Goal: Task Accomplishment & Management: Complete application form

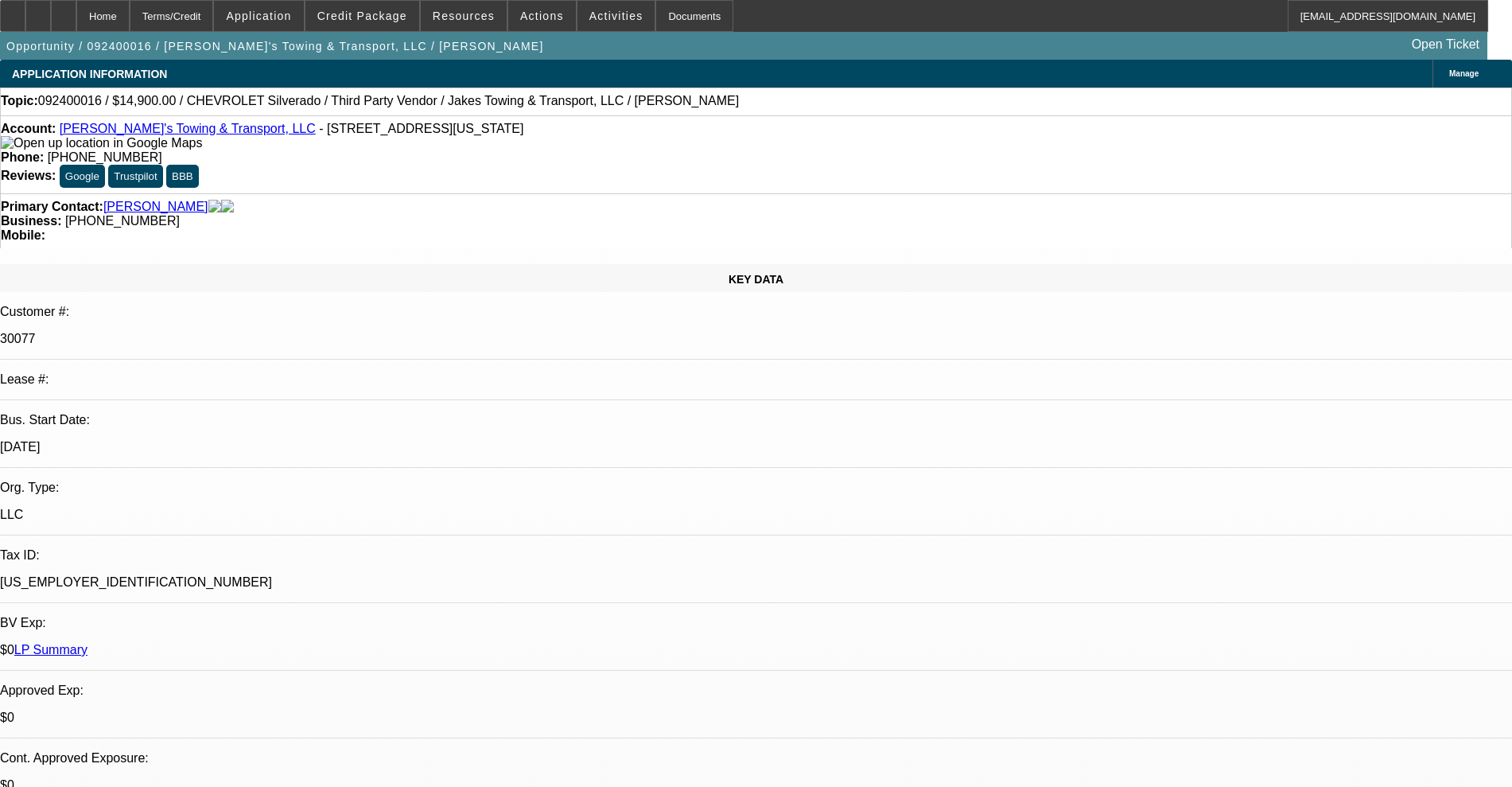
select select "0"
select select "6"
select select "0"
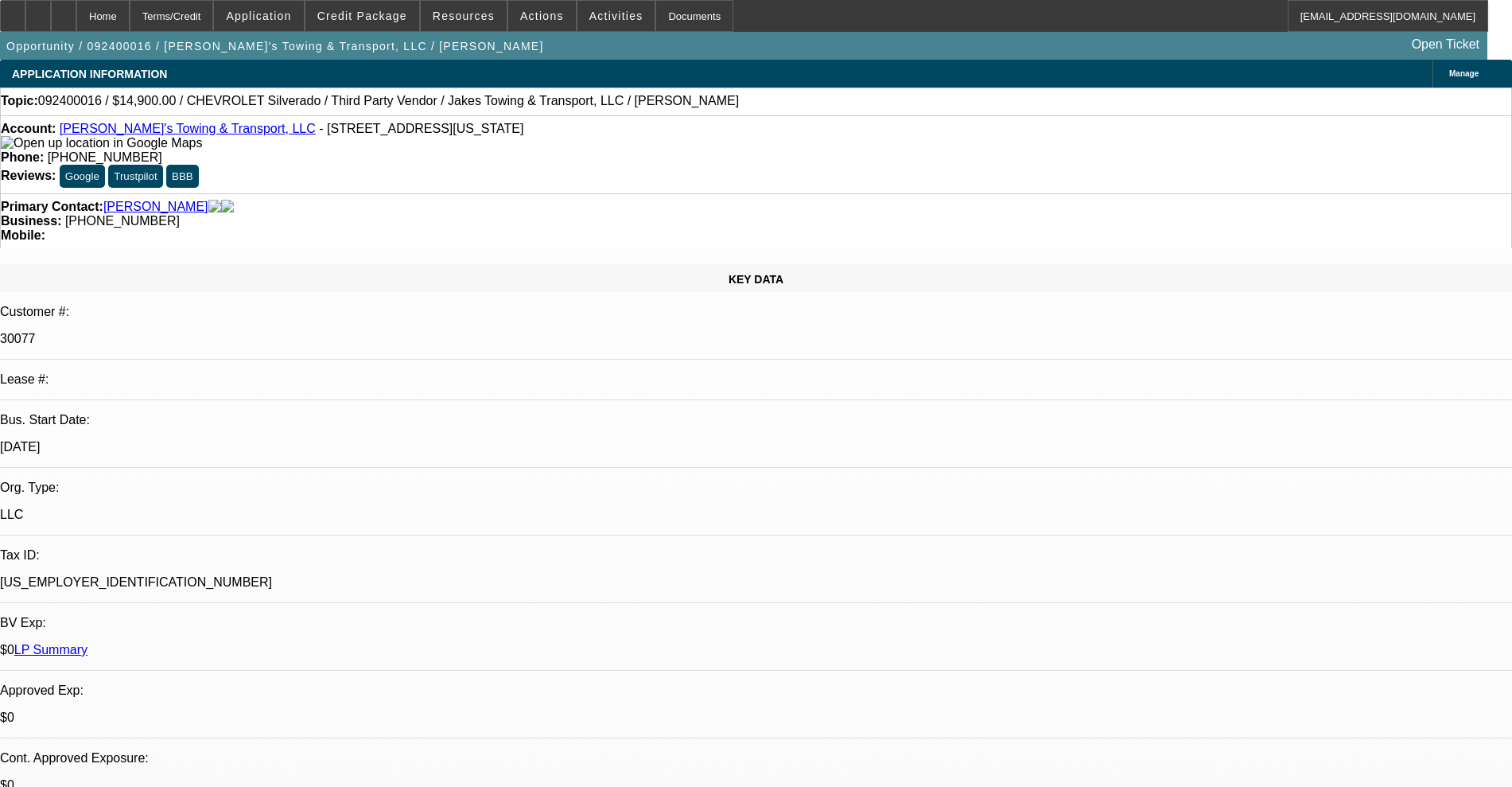
select select "0"
select select "6"
select select "0"
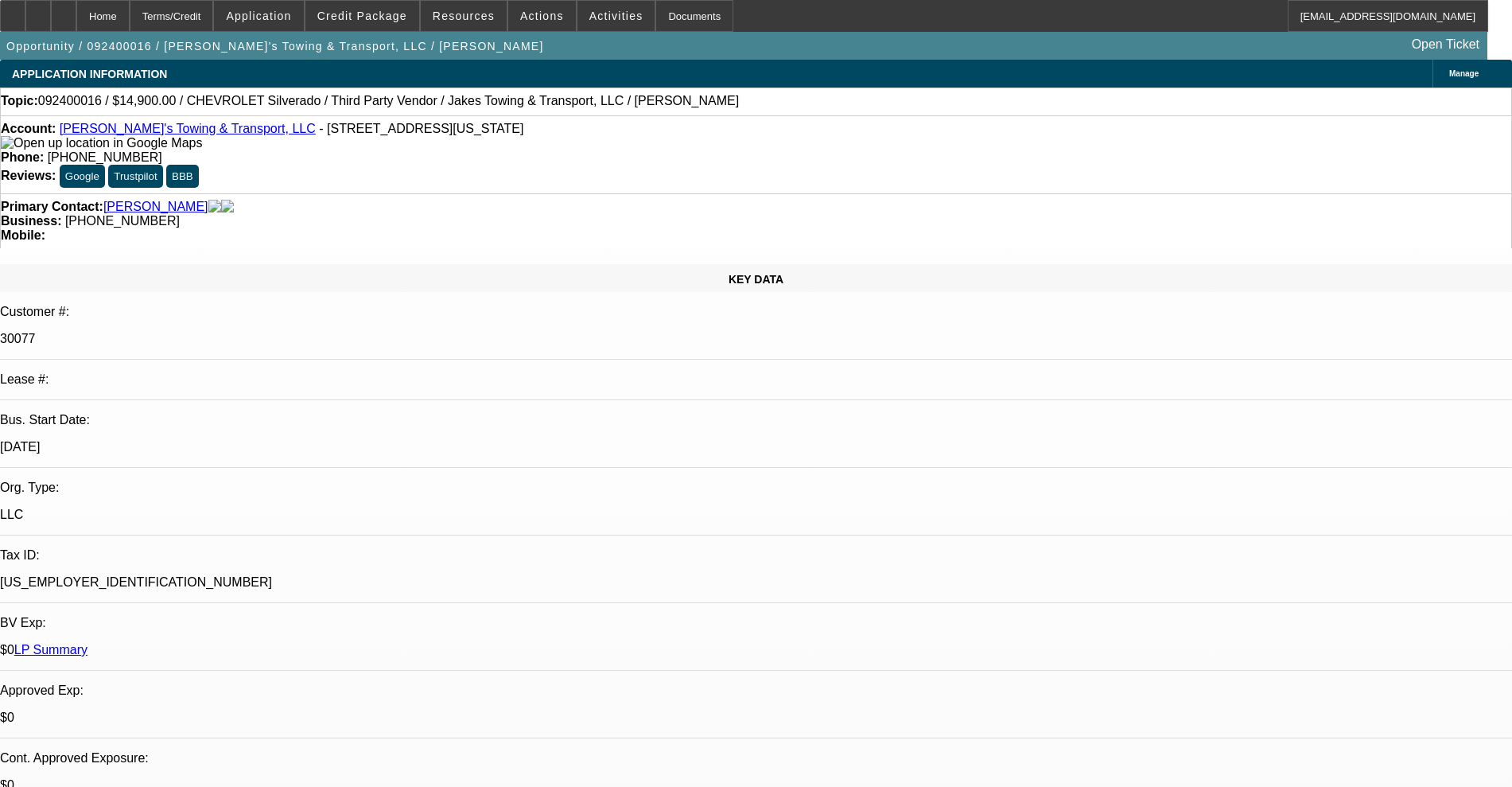
select select "0"
select select "6"
select select "0"
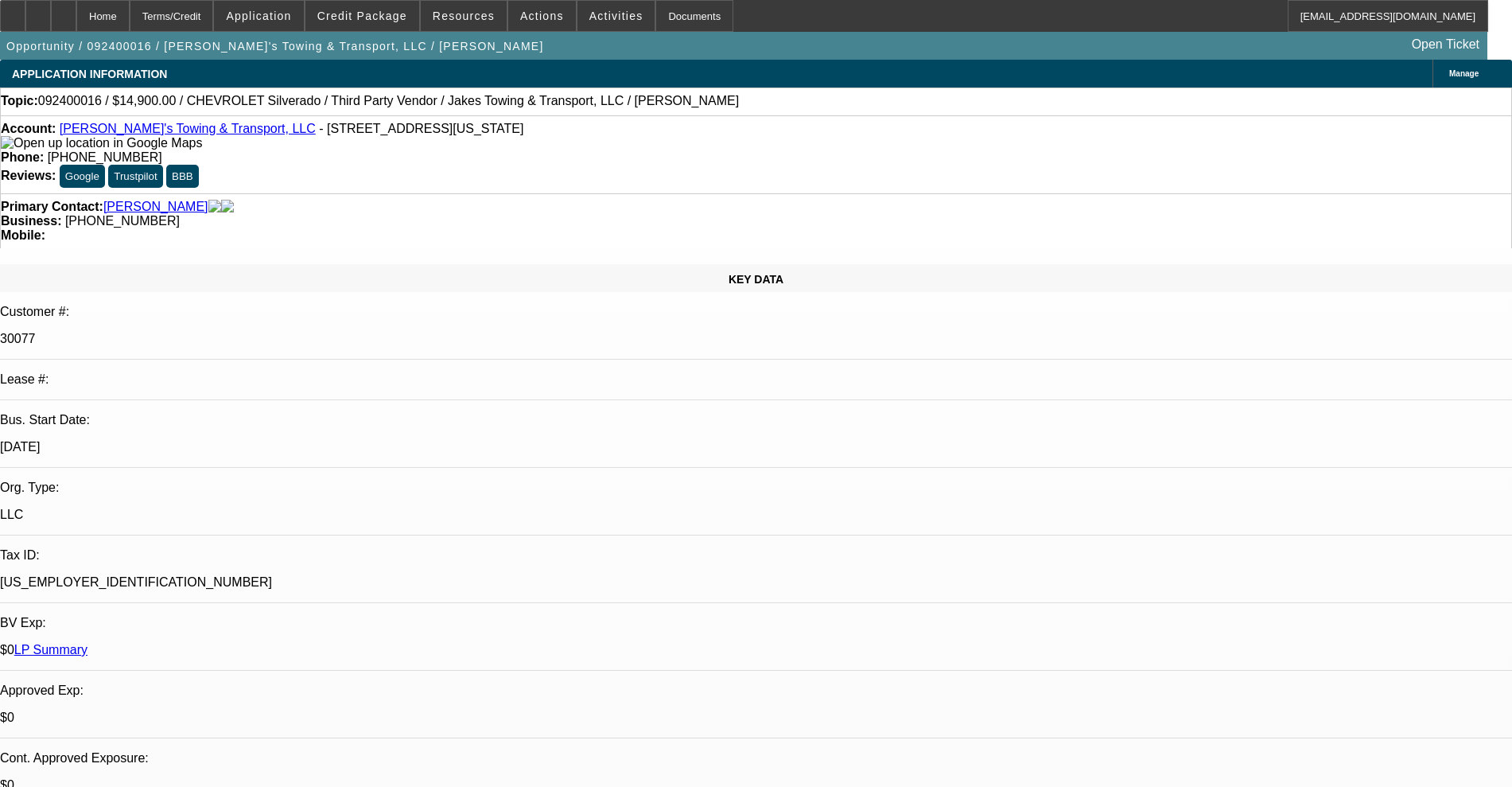
select select "6"
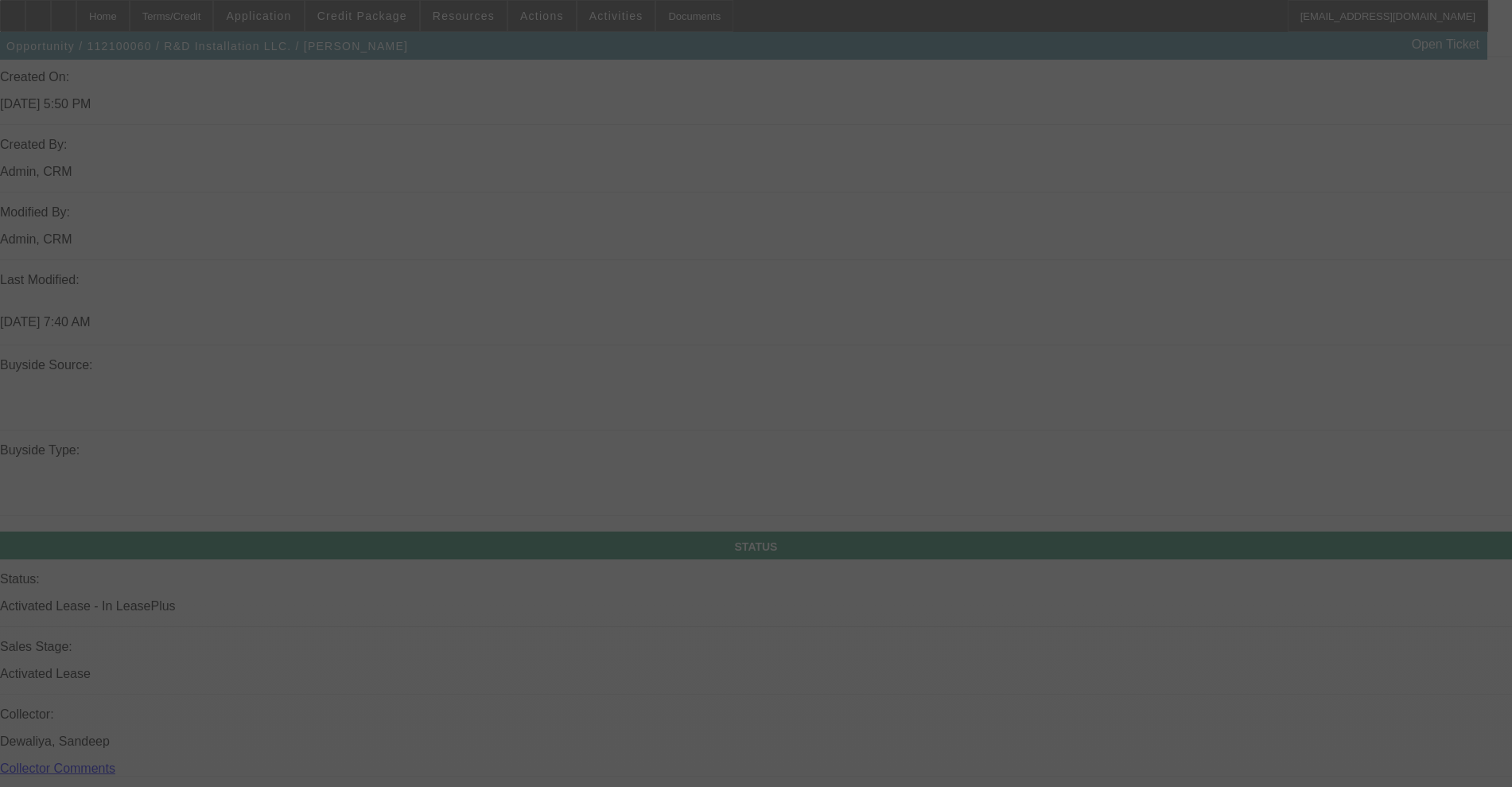
scroll to position [1325, 0]
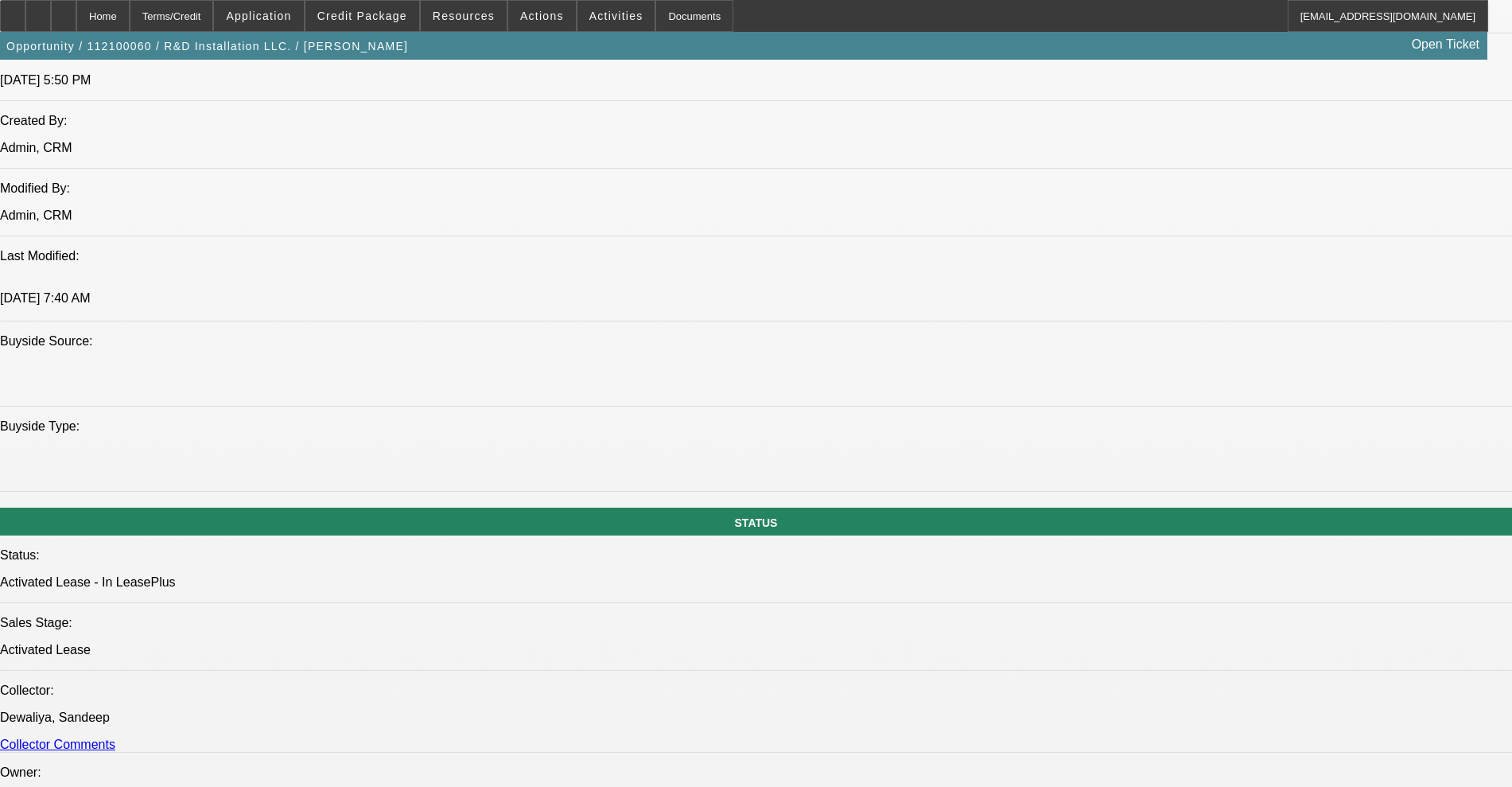
select select "0"
select select "2"
select select "0.1"
select select "4"
select select "0"
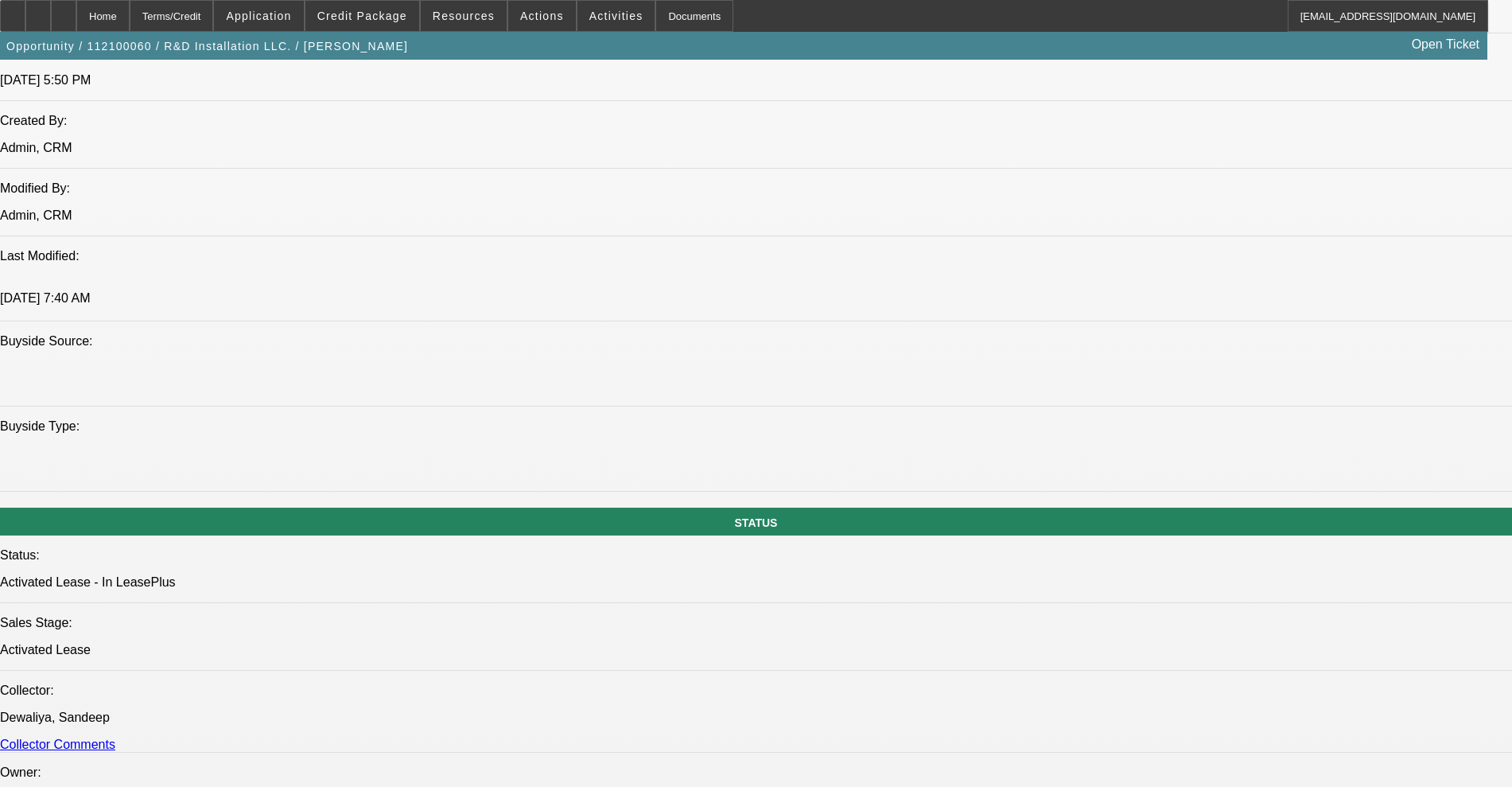
select select "2"
select select "0.1"
select select "4"
select select "0"
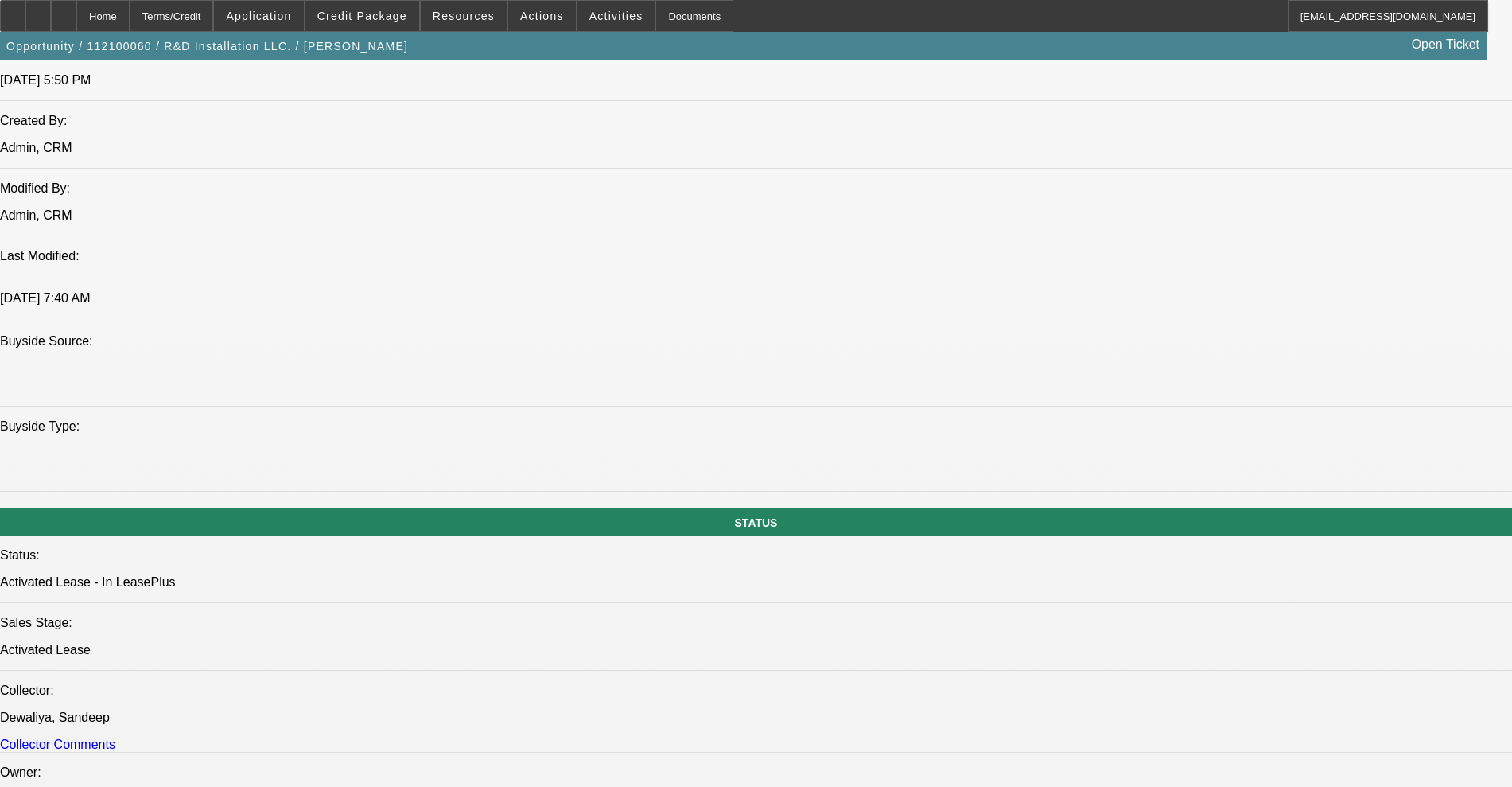
select select "2"
select select "0.1"
select select "4"
select select "0"
select select "2"
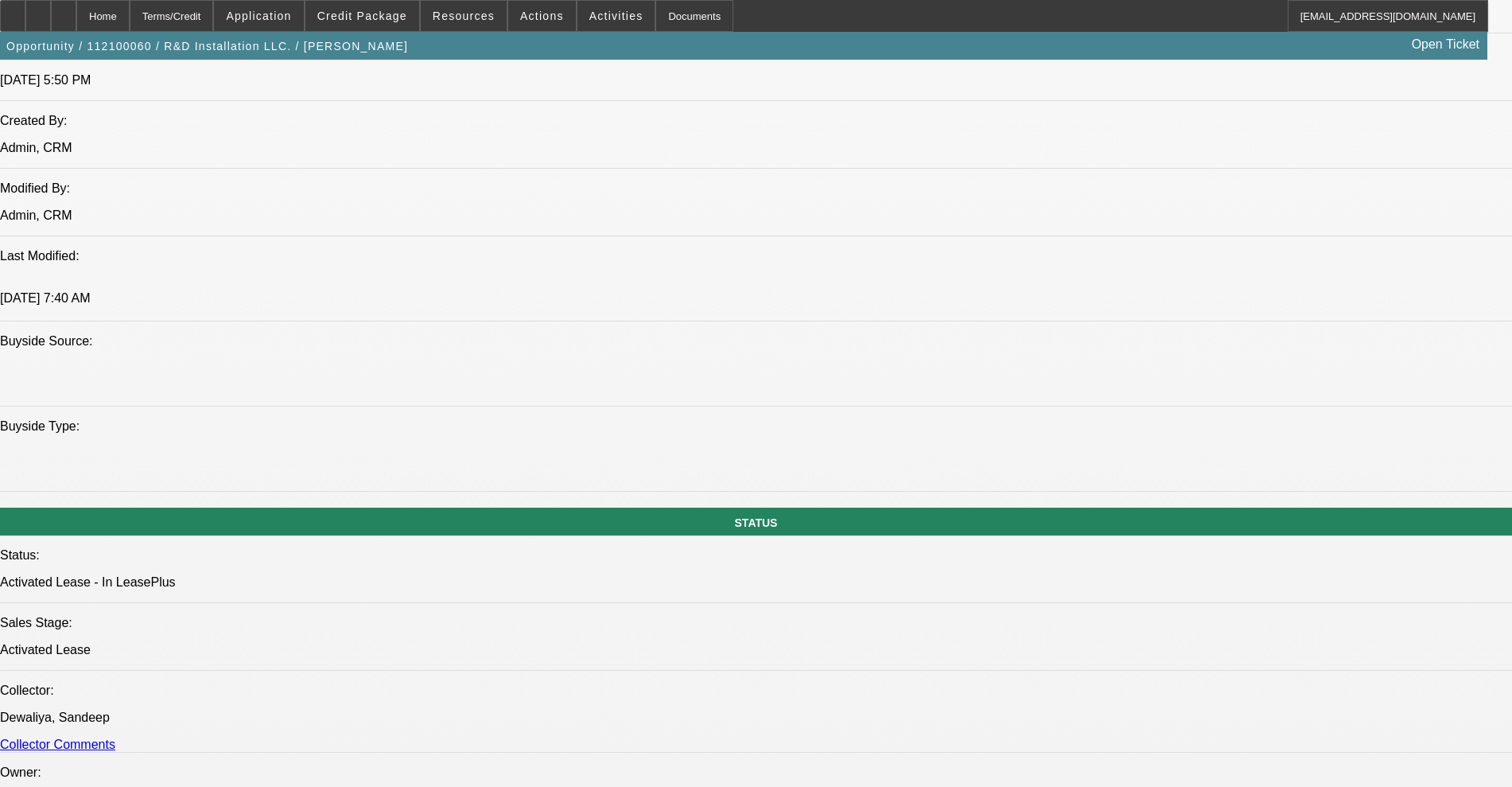
select select "0.1"
select select "4"
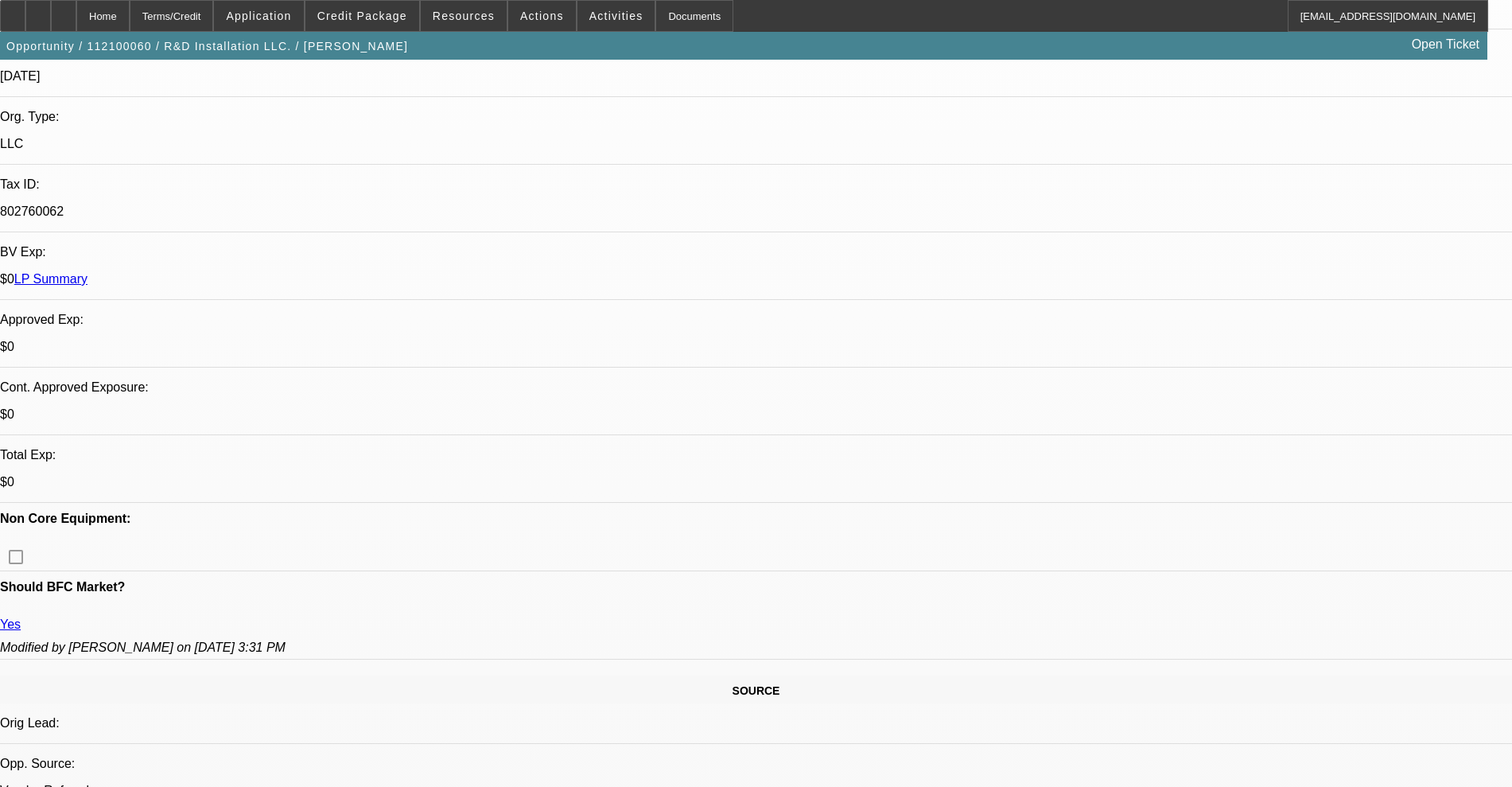
scroll to position [0, 0]
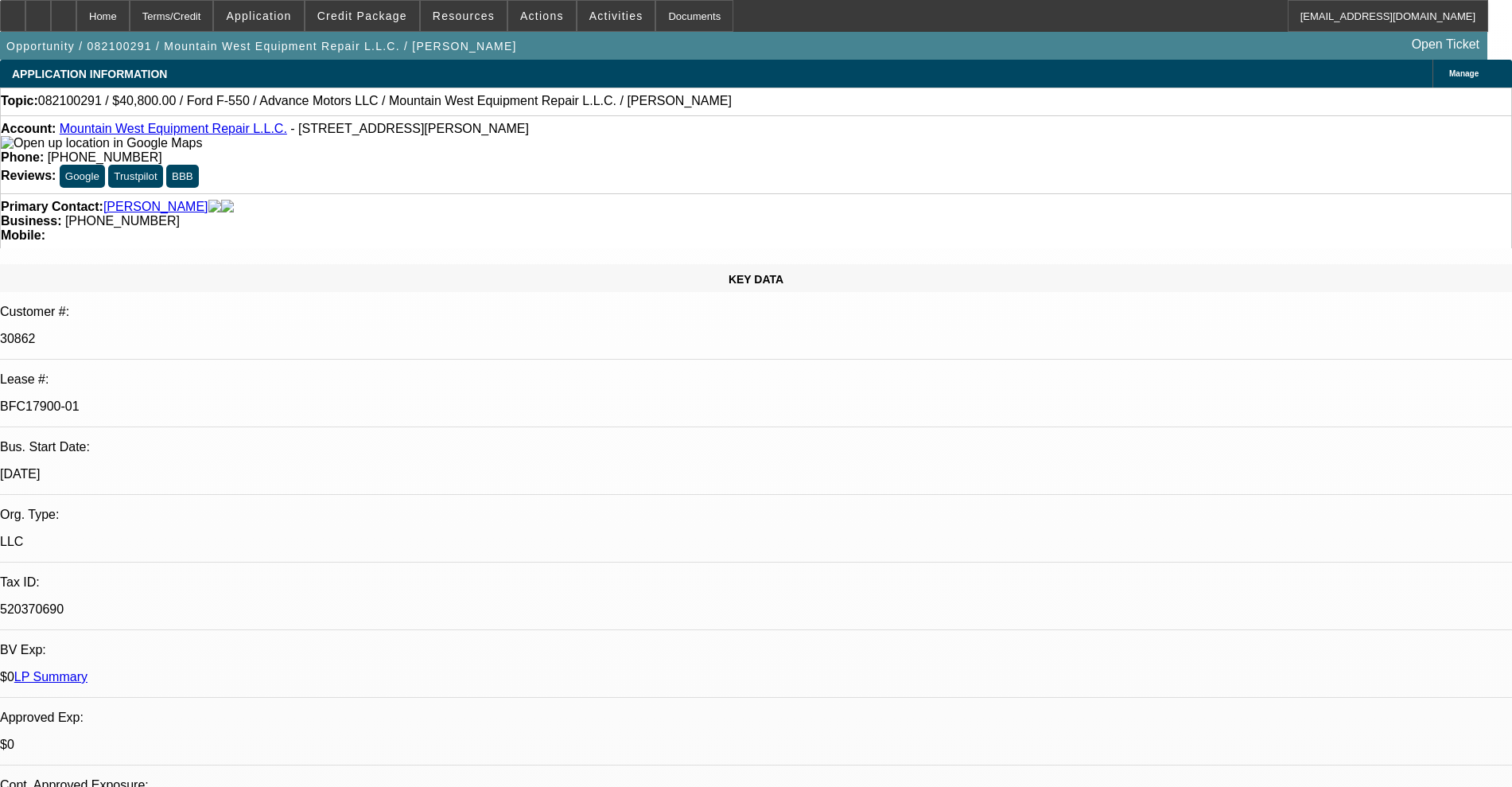
select select "0.15"
select select "2"
select select "0.1"
select select "4"
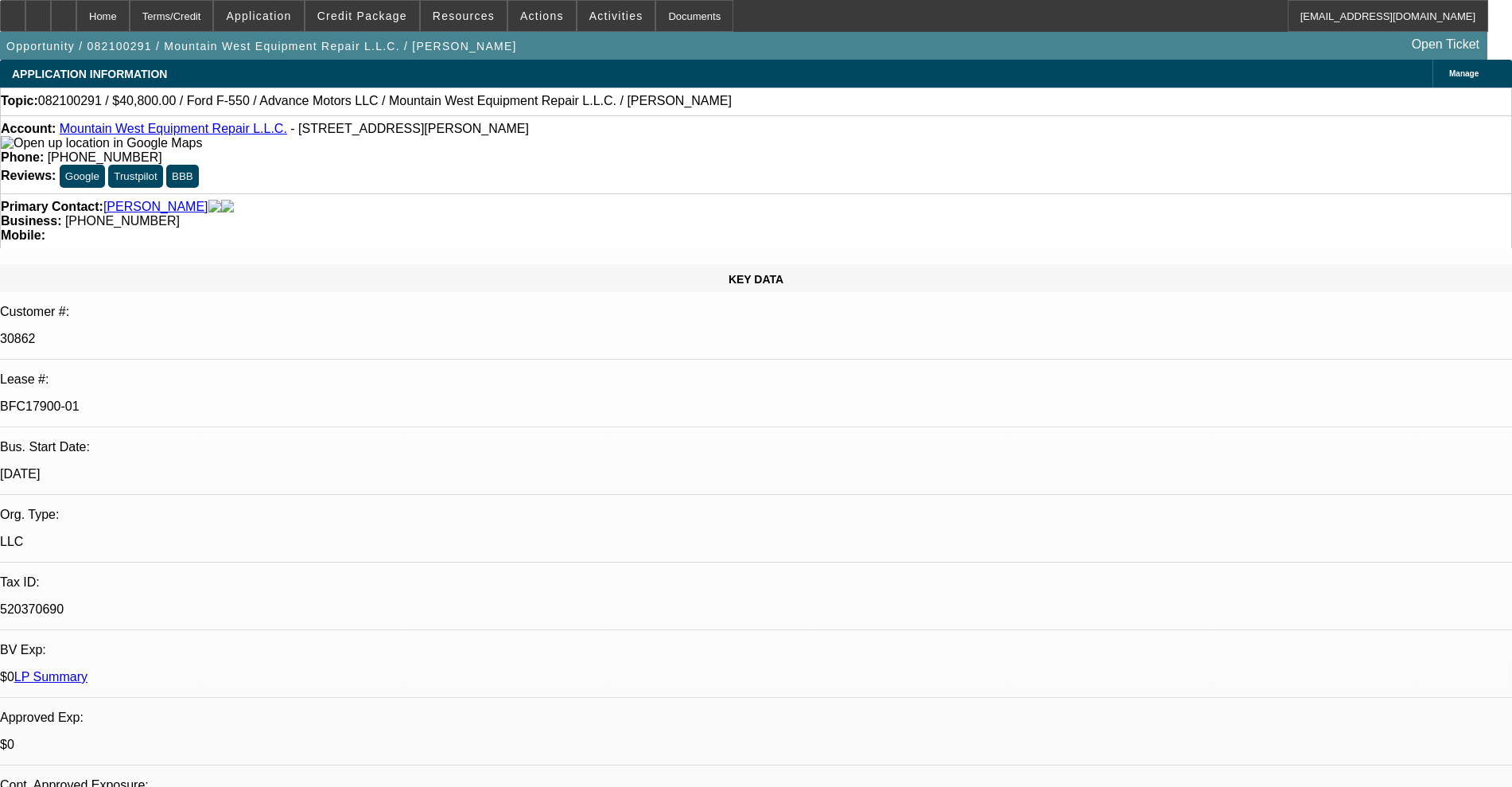
select select "0.15"
select select "2"
select select "0.1"
select select "4"
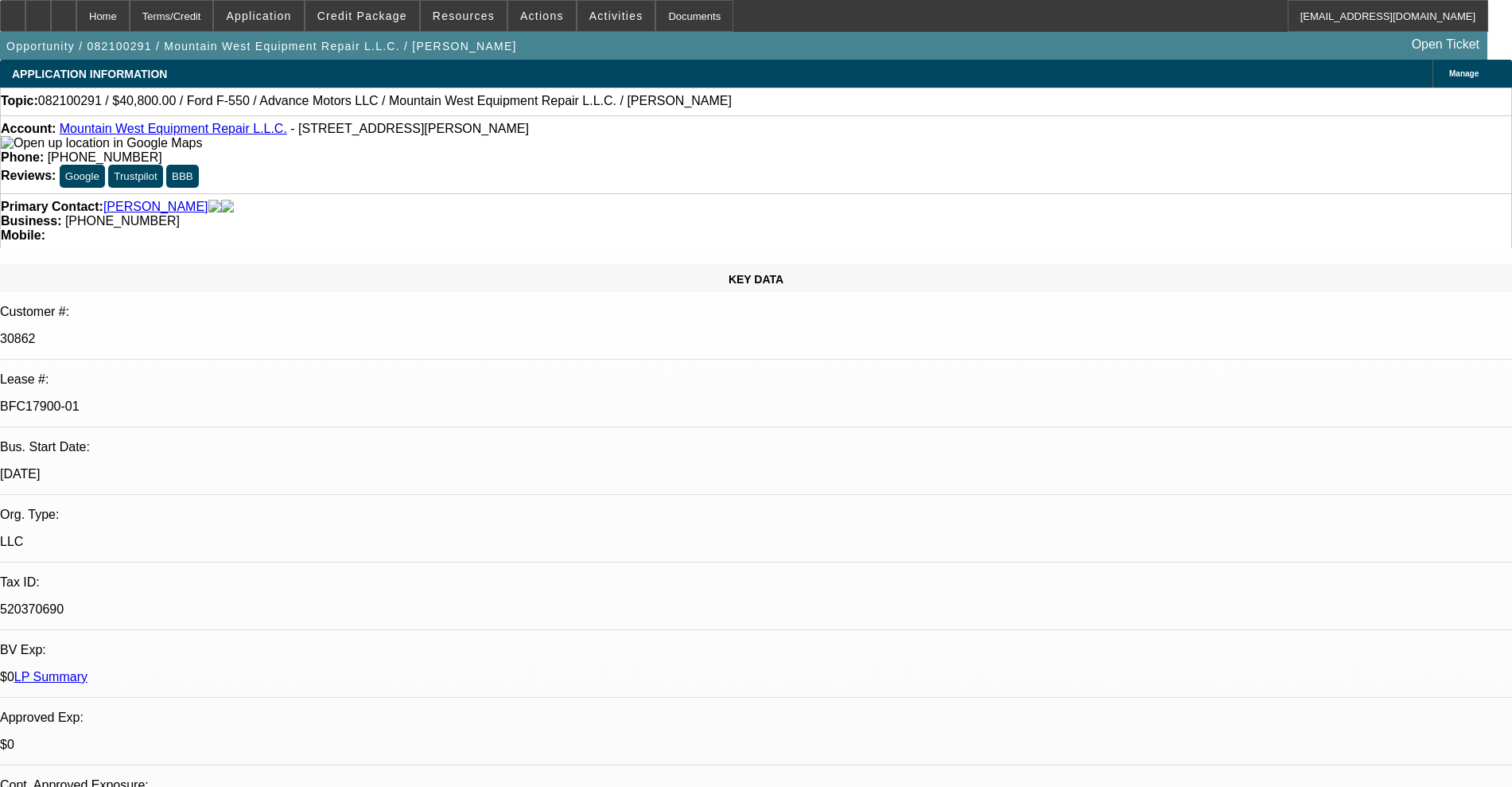
select select "0.15"
select select "2"
select select "0.1"
select select "4"
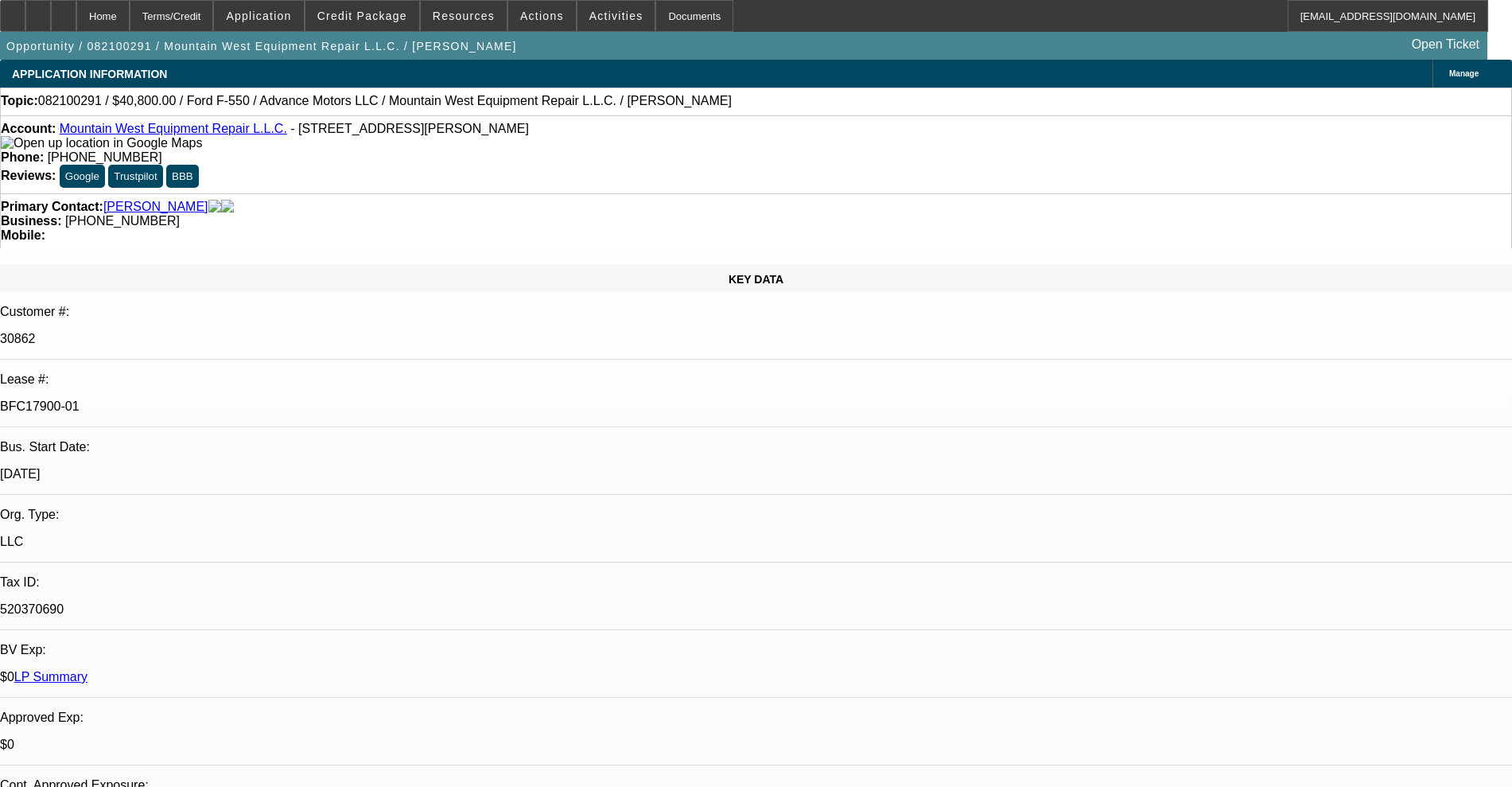
select select "0.15"
select select "2"
select select "0.1"
select select "4"
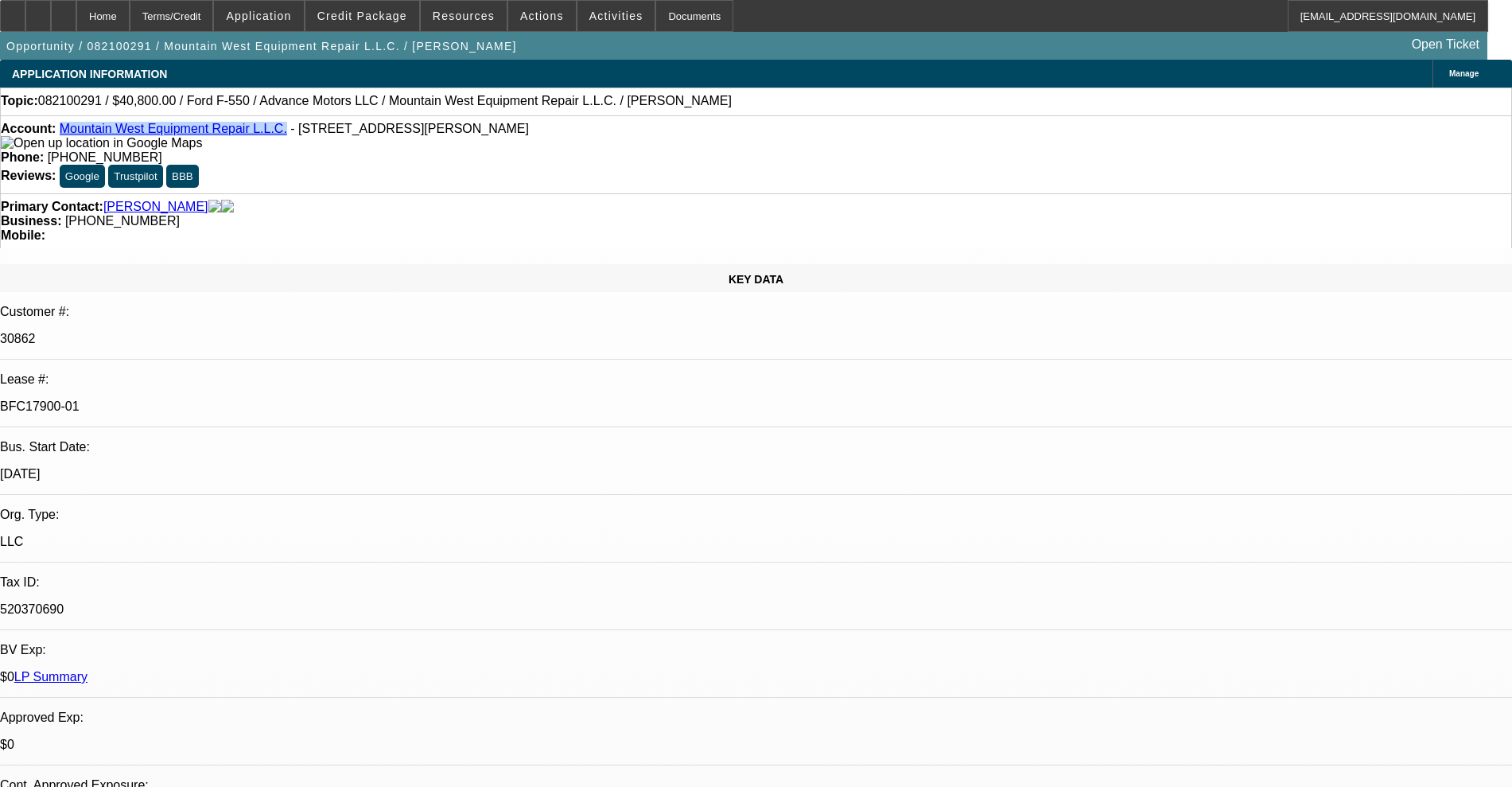
drag, startPoint x: 258, startPoint y: 134, endPoint x: 76, endPoint y: 134, distance: 182.0
click at [76, 134] on div "Account: Mountain West Equipment Repair L.L.C. - 70 W 3rd N, Downey, ID 83234" at bounding box center [756, 136] width 1510 height 28
copy link "Mountain West Equipment Repair L.L.C."
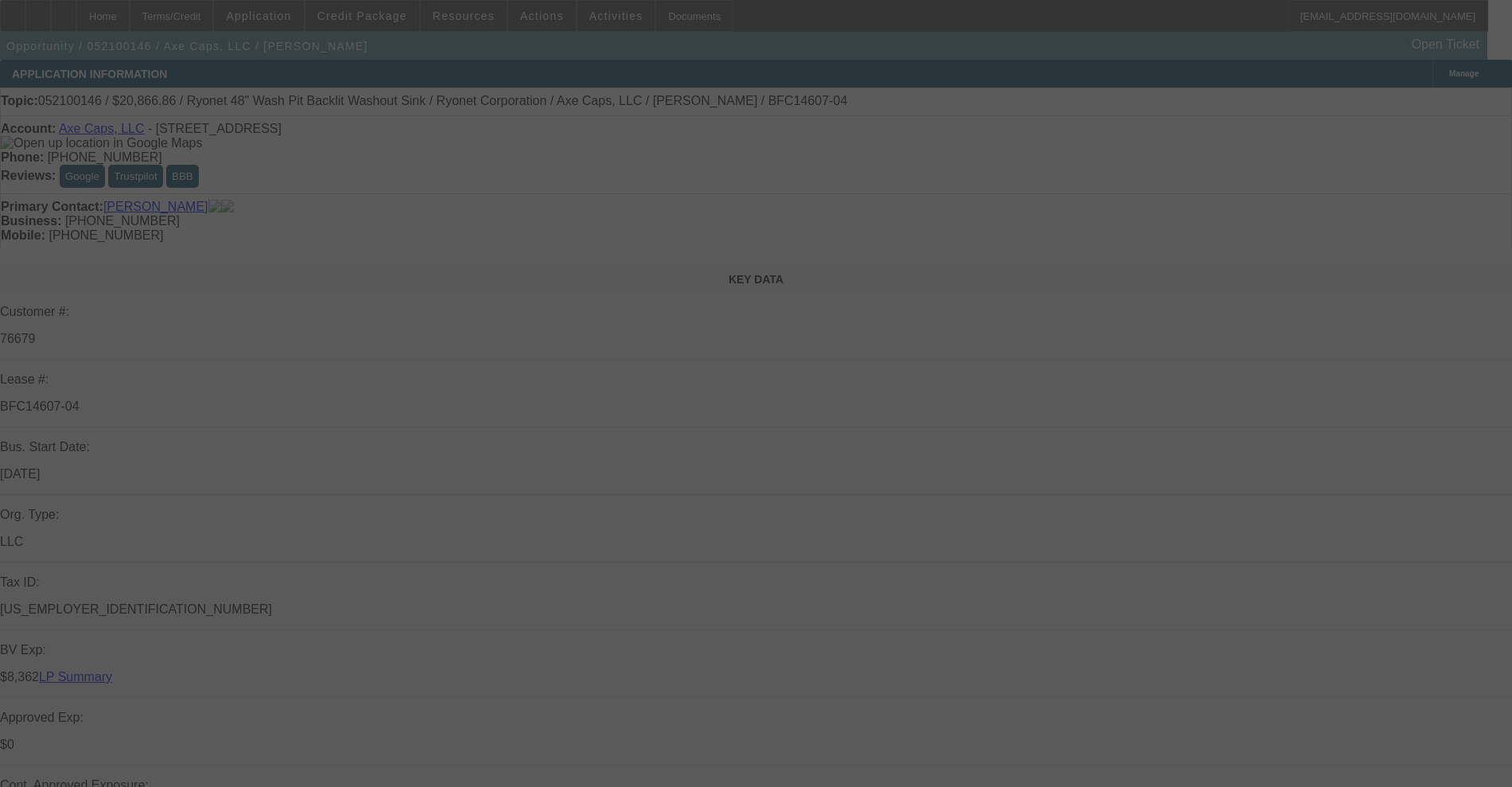
select select "0"
select select "2"
select select "0"
select select "2"
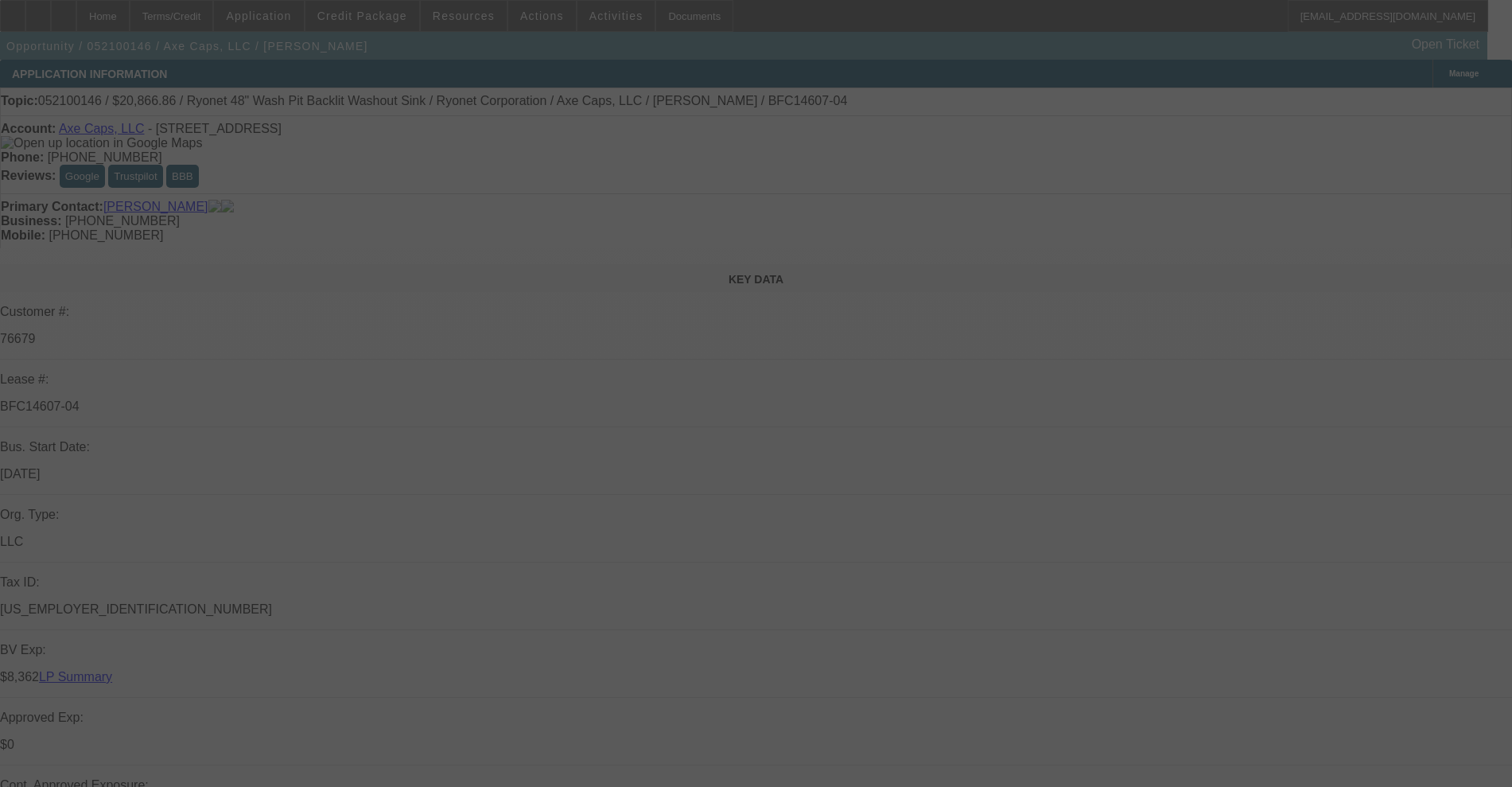
select select "0"
select select "2"
select select "0"
select select "2"
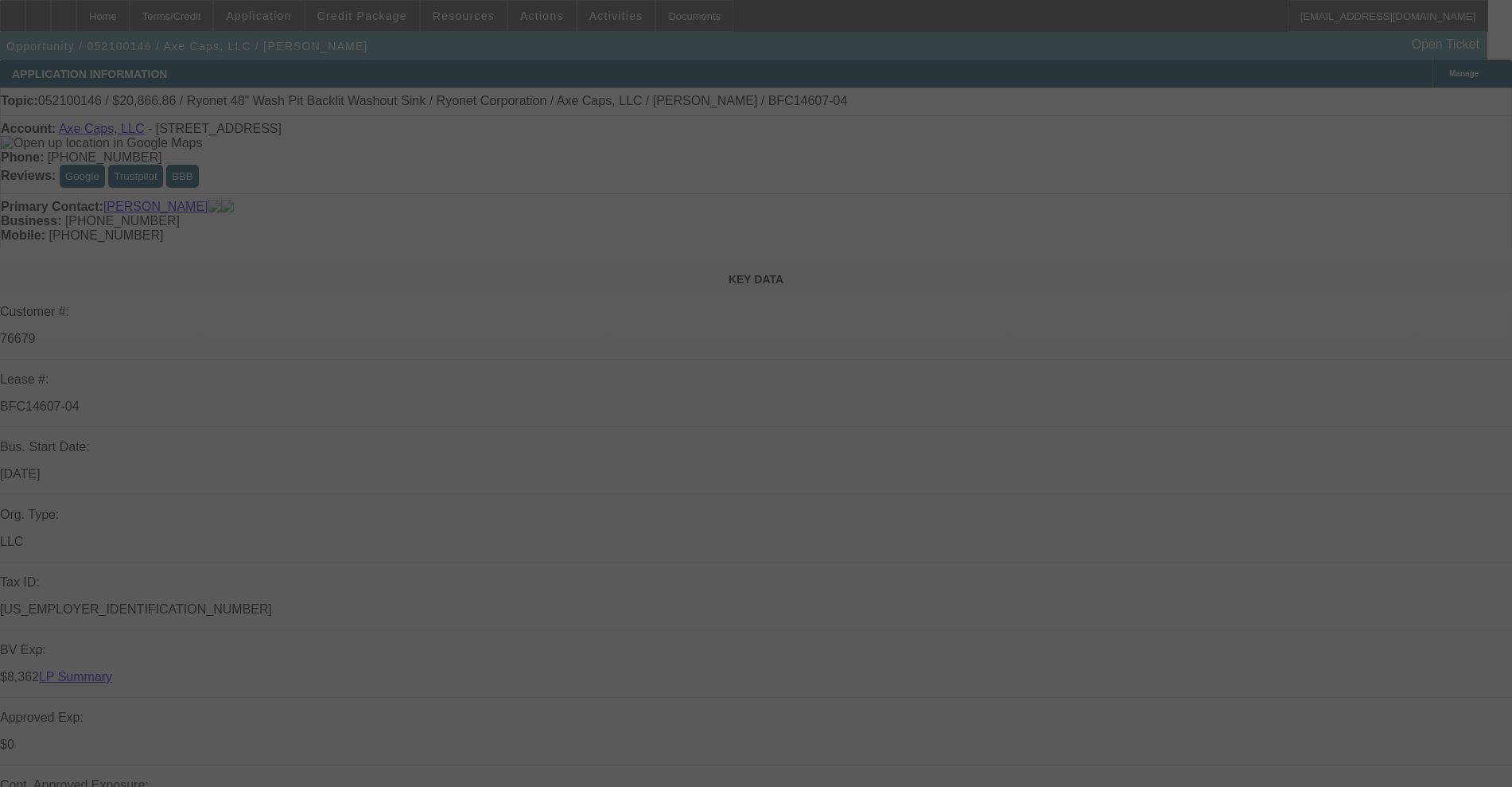
select select "0"
select select "2"
select select "0"
select select "2"
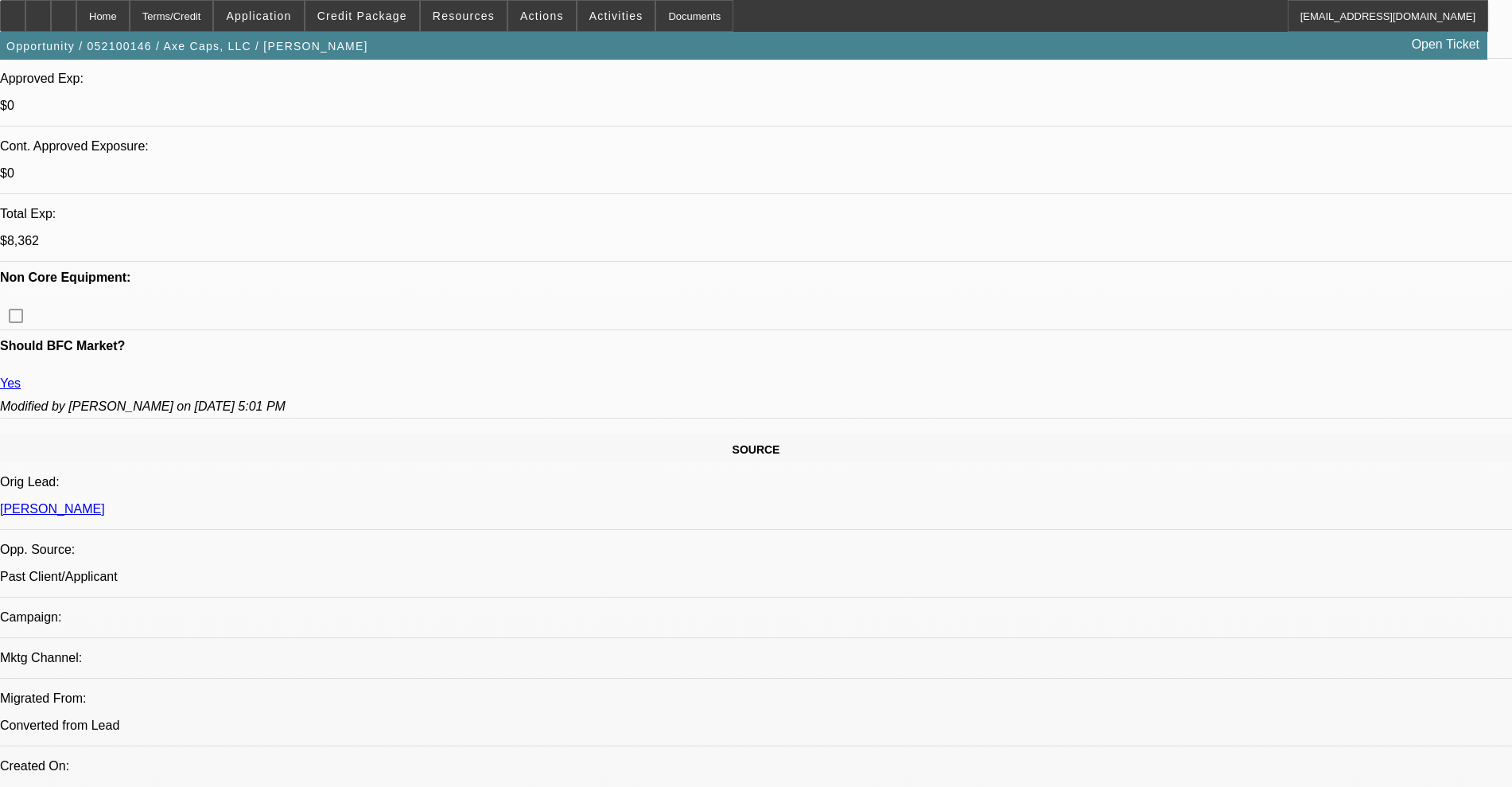
scroll to position [795, 0]
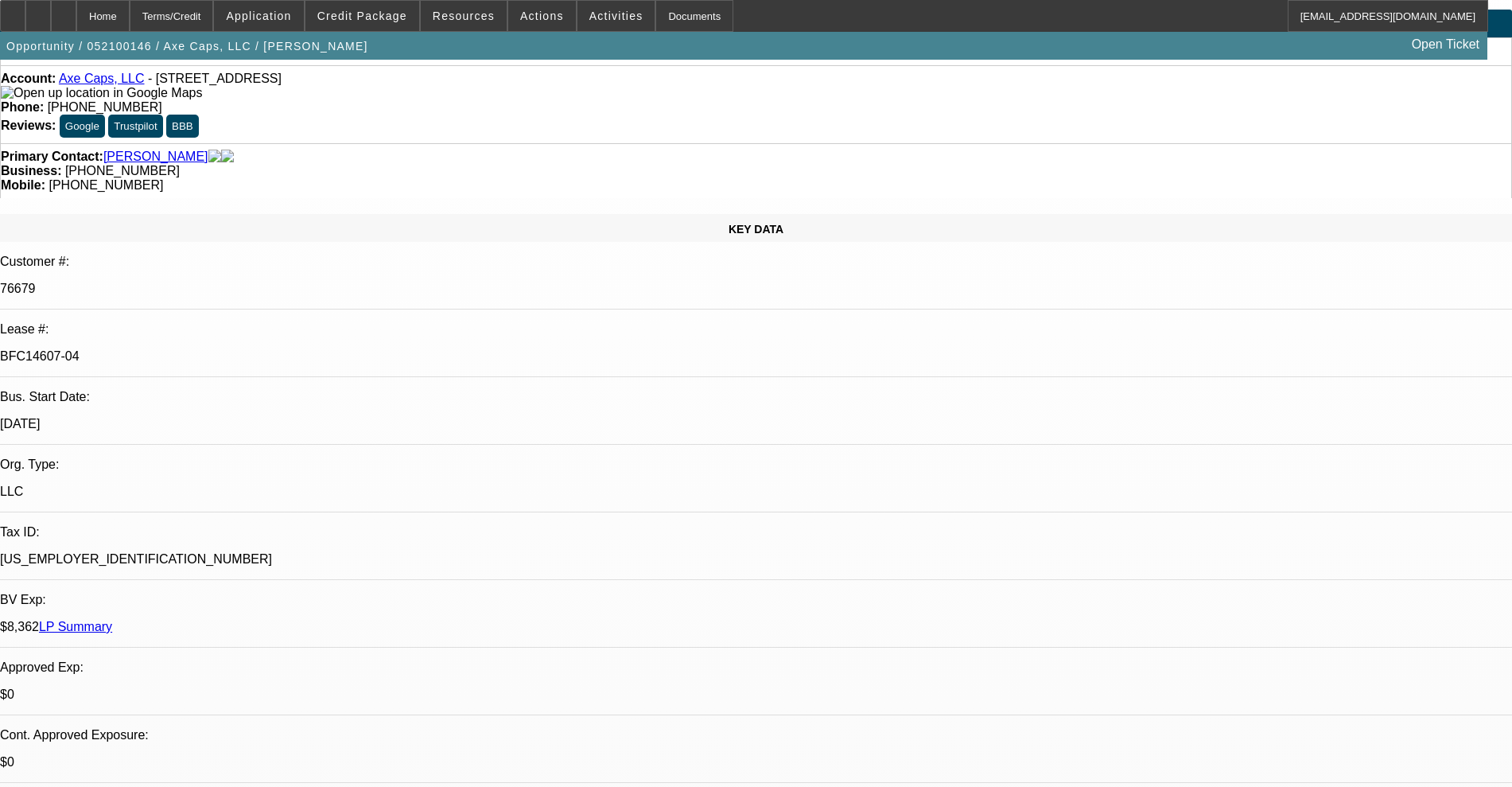
scroll to position [0, 0]
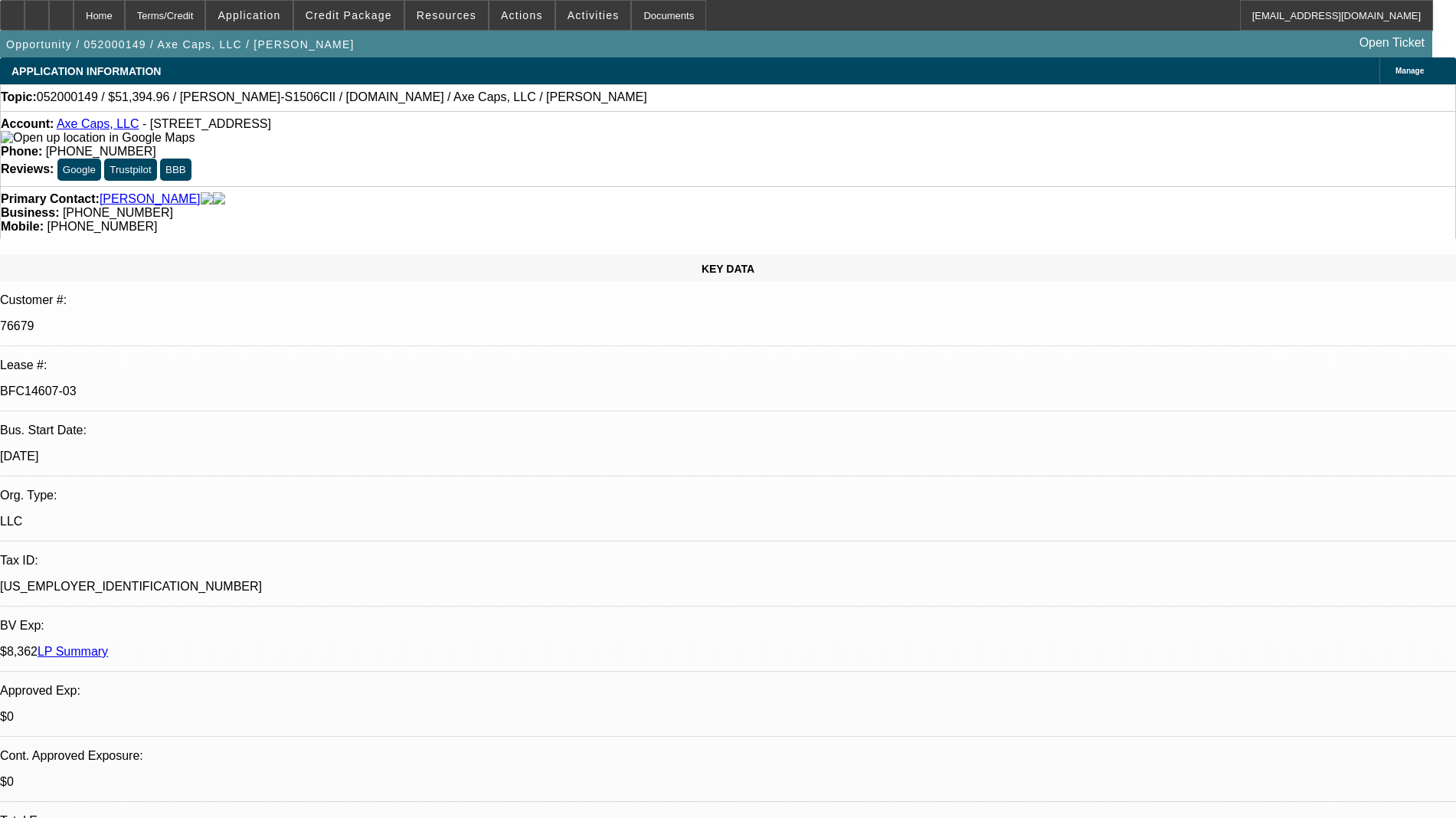
select select "0"
select select "2"
select select "0.1"
select select "4"
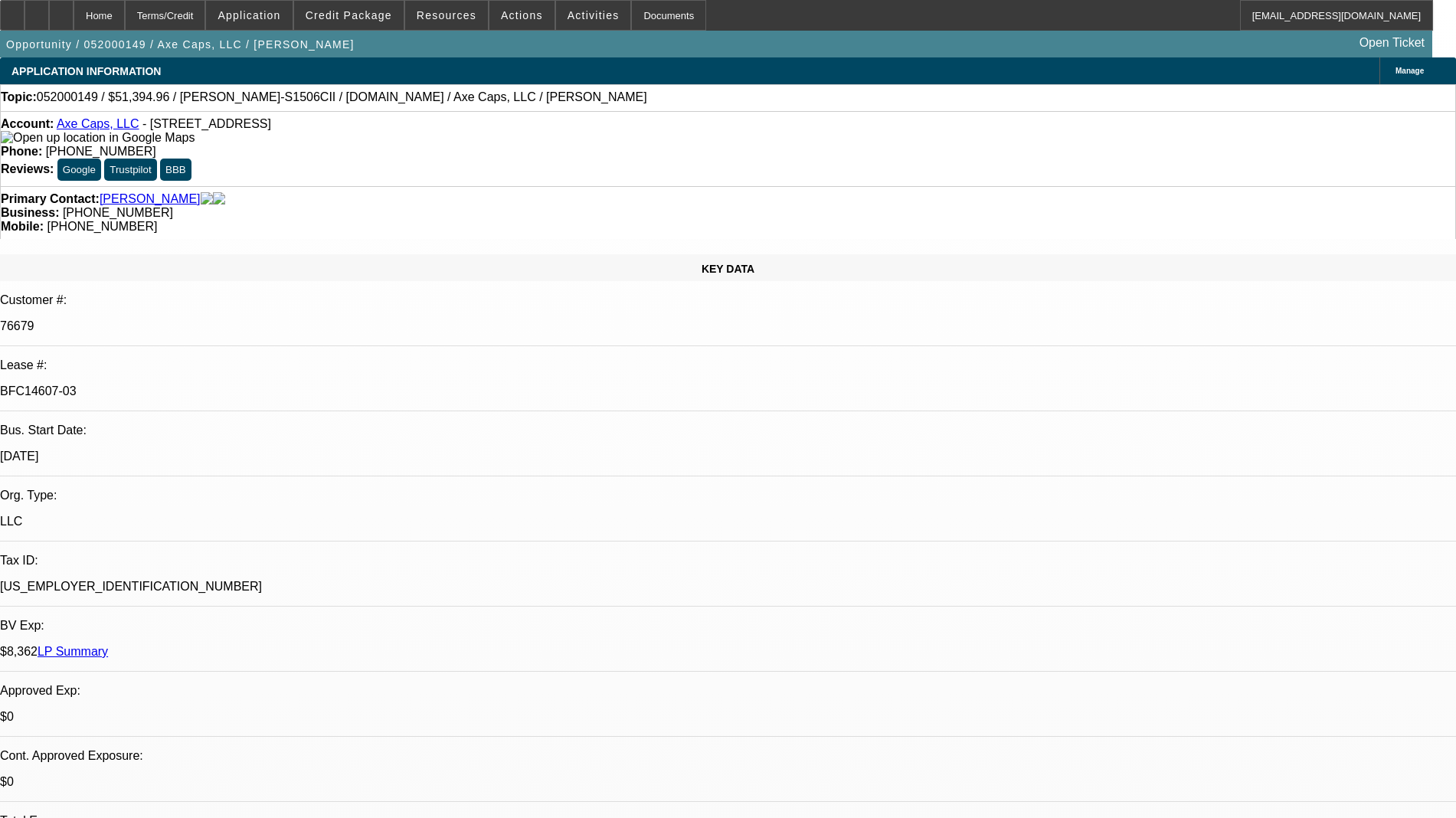
select select "0"
select select "2"
select select "0.1"
select select "4"
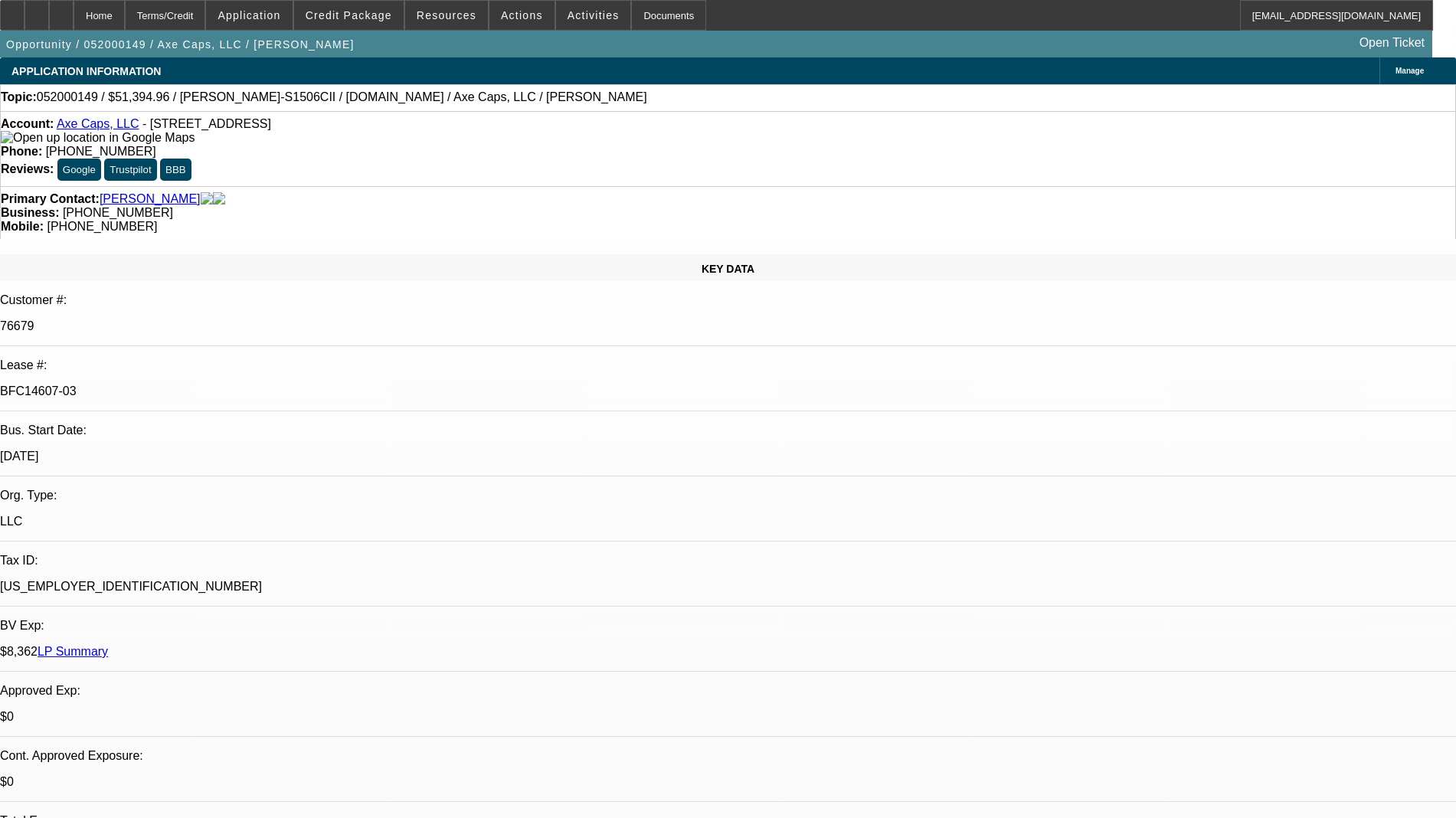
select select "0"
select select "2"
select select "0.1"
select select "4"
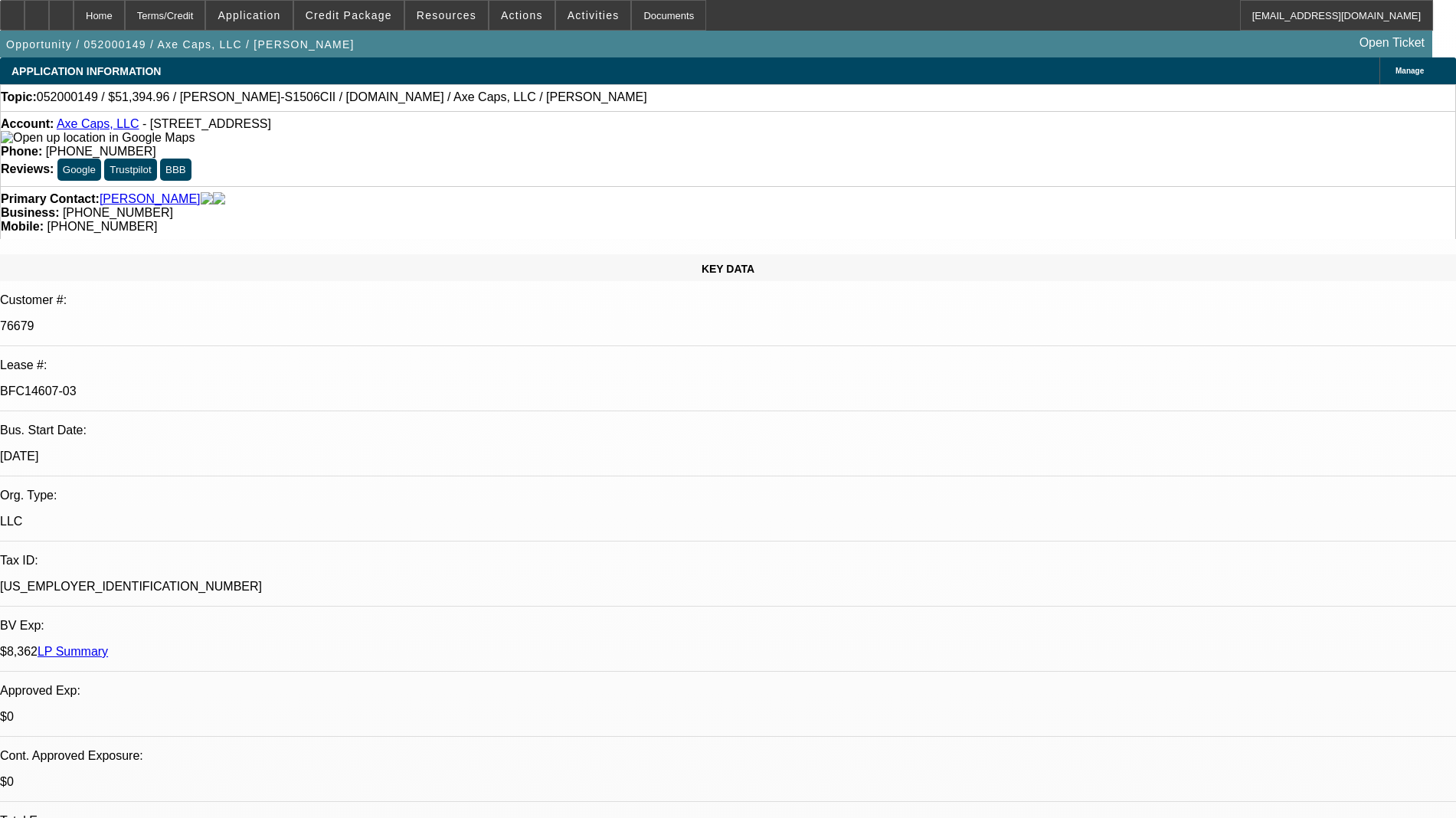
select select "0"
select select "2"
select select "0.1"
select select "4"
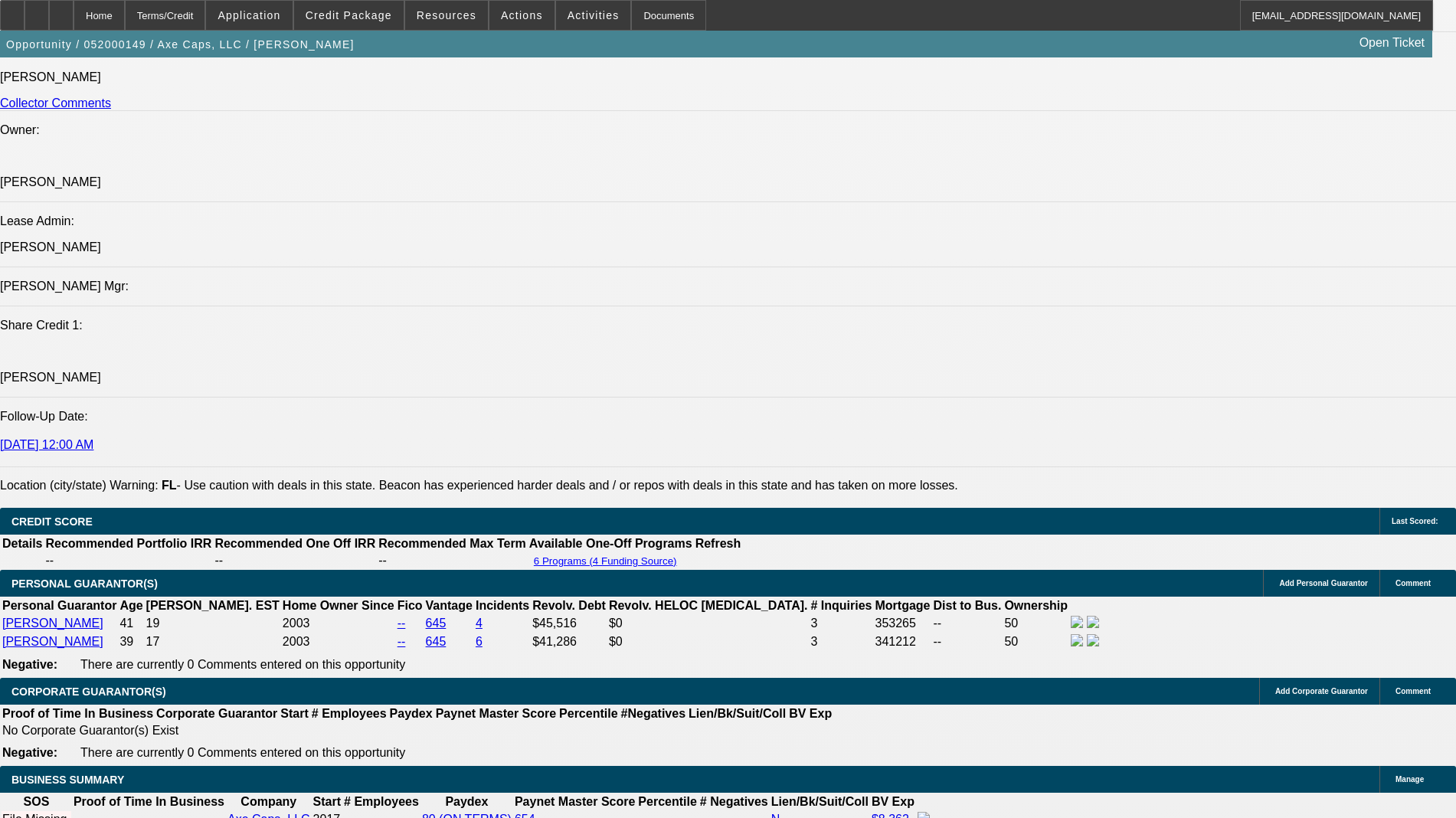
scroll to position [2062, 0]
